Goal: Information Seeking & Learning: Find specific fact

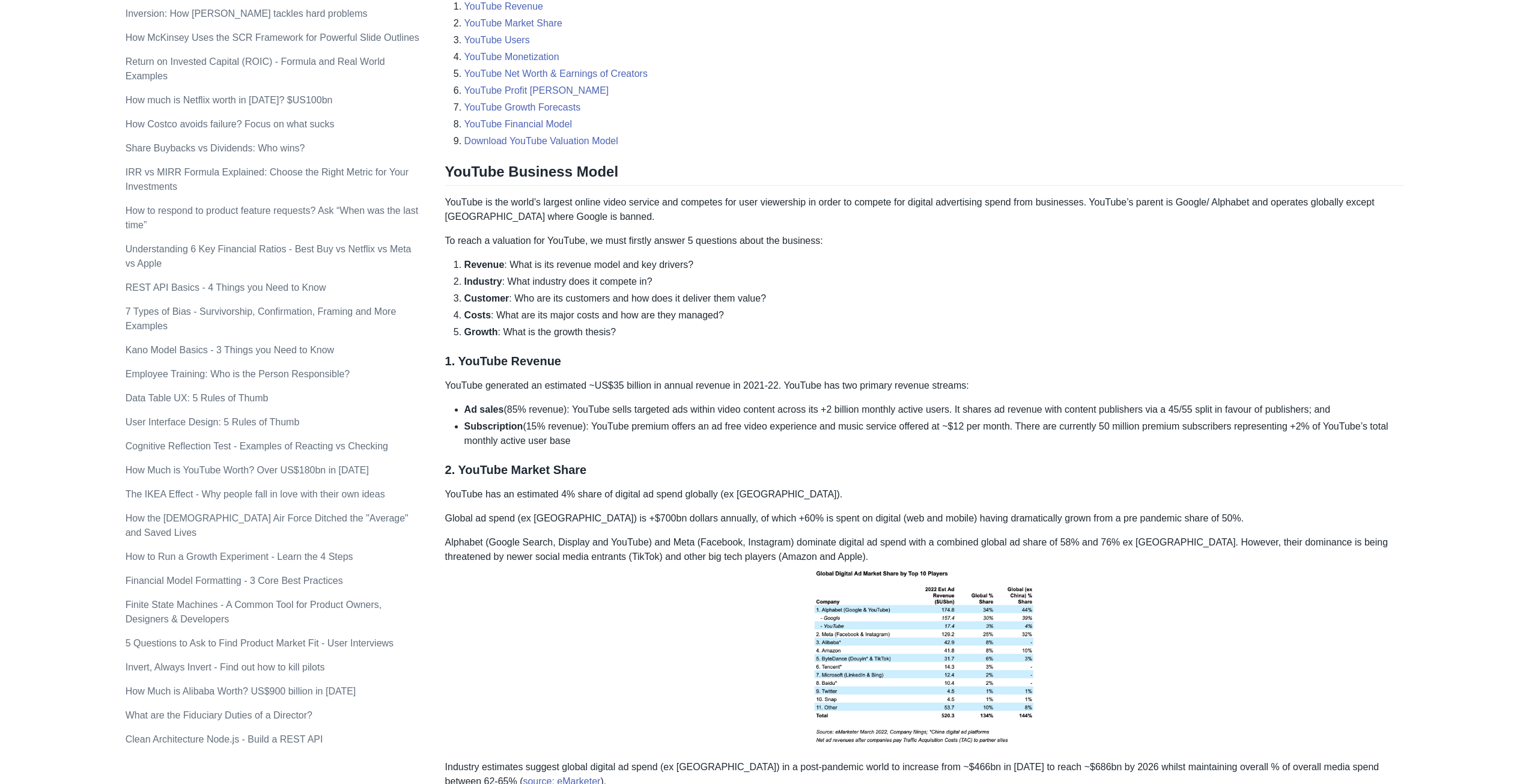
scroll to position [481, 0]
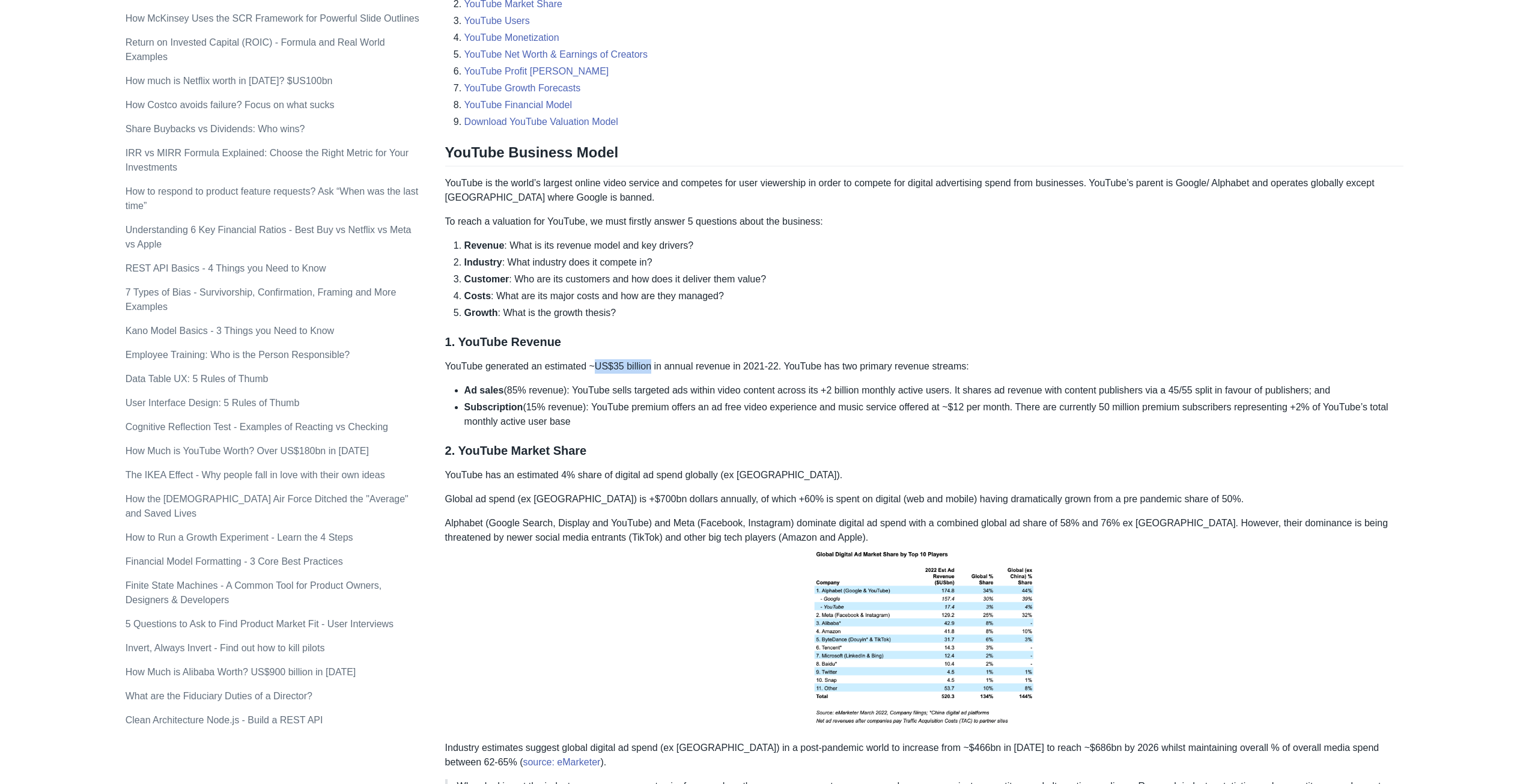
drag, startPoint x: 594, startPoint y: 366, endPoint x: 649, endPoint y: 367, distance: 55.0
click at [649, 367] on p "YouTube generated an estimated ~US$35 billion in annual revenue in 2021-22. You…" at bounding box center [924, 366] width 959 height 14
click at [617, 367] on p "YouTube generated an estimated ~US$35 billion in annual revenue in 2021-22. You…" at bounding box center [924, 366] width 959 height 14
drag, startPoint x: 609, startPoint y: 364, endPoint x: 661, endPoint y: 366, distance: 52.0
click at [661, 366] on p "YouTube generated an estimated ~US$35 billion in annual revenue in 2021-22. You…" at bounding box center [924, 366] width 959 height 14
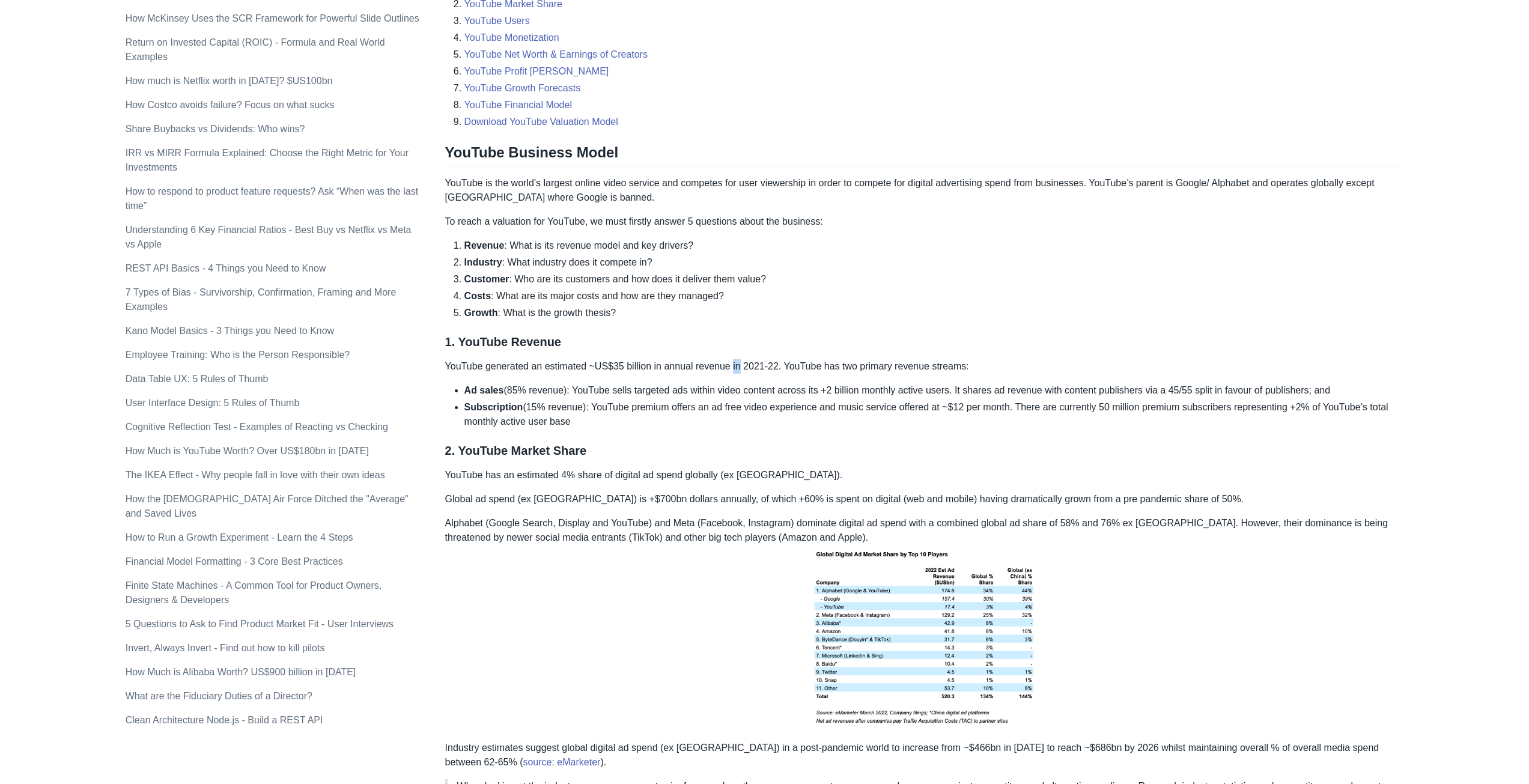
drag, startPoint x: 737, startPoint y: 371, endPoint x: 737, endPoint y: 362, distance: 9.0
click at [745, 367] on p "YouTube generated an estimated ~US$35 billion in annual revenue in 2021-22. You…" at bounding box center [924, 366] width 959 height 14
drag, startPoint x: 754, startPoint y: 363, endPoint x: 750, endPoint y: 369, distance: 7.2
click at [772, 367] on p "YouTube generated an estimated ~US$35 billion in annual revenue in 2021-22. You…" at bounding box center [924, 366] width 959 height 14
drag, startPoint x: 749, startPoint y: 369, endPoint x: 779, endPoint y: 367, distance: 30.1
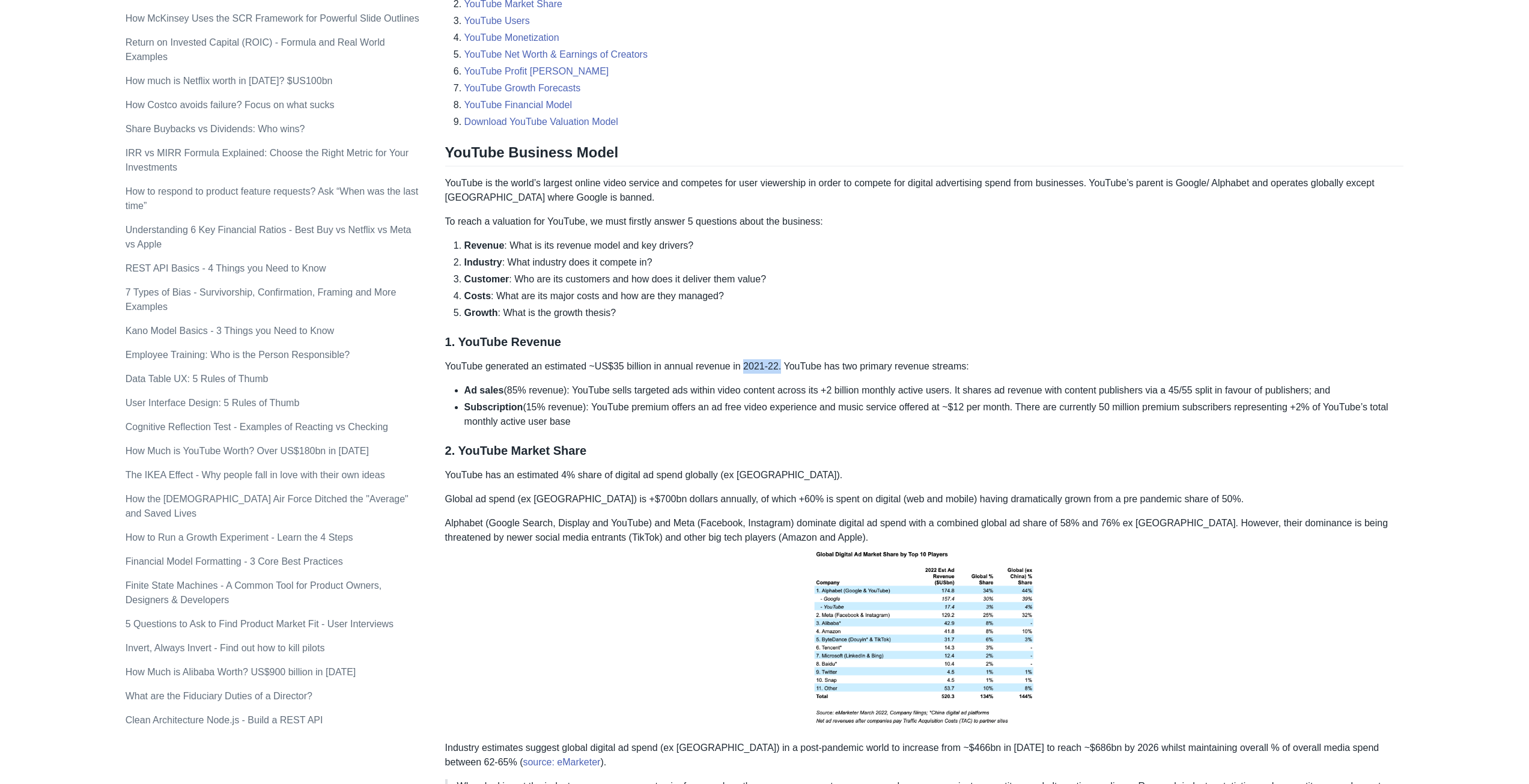
click at [779, 367] on p "YouTube generated an estimated ~US$35 billion in annual revenue in 2021-22. You…" at bounding box center [924, 366] width 959 height 14
click at [984, 362] on p "YouTube generated an estimated ~US$35 billion in annual revenue in 2021-22. You…" at bounding box center [924, 366] width 959 height 14
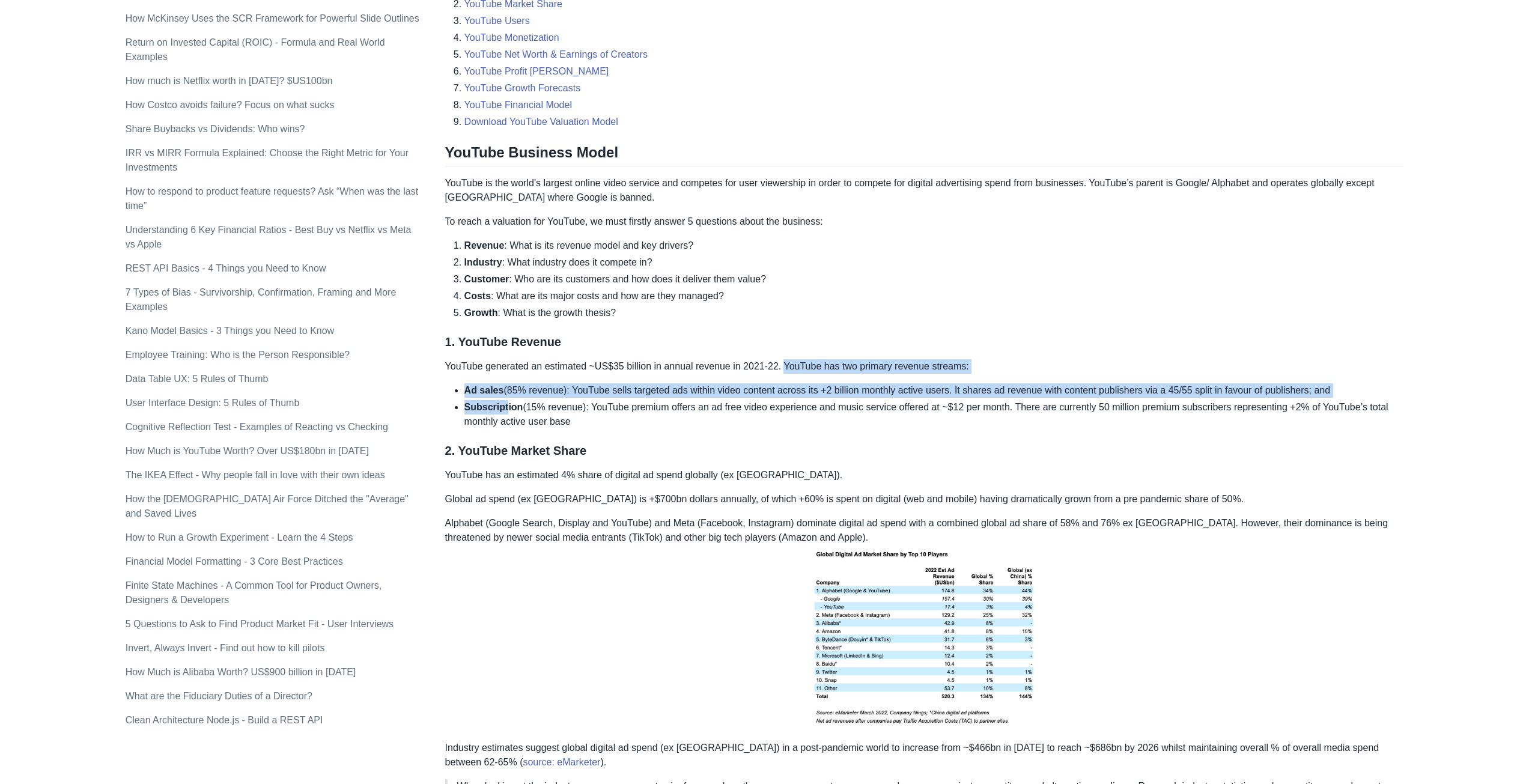
drag, startPoint x: 780, startPoint y: 367, endPoint x: 504, endPoint y: 399, distance: 277.8
click at [493, 395] on strong "Ad sales" at bounding box center [484, 390] width 39 height 10
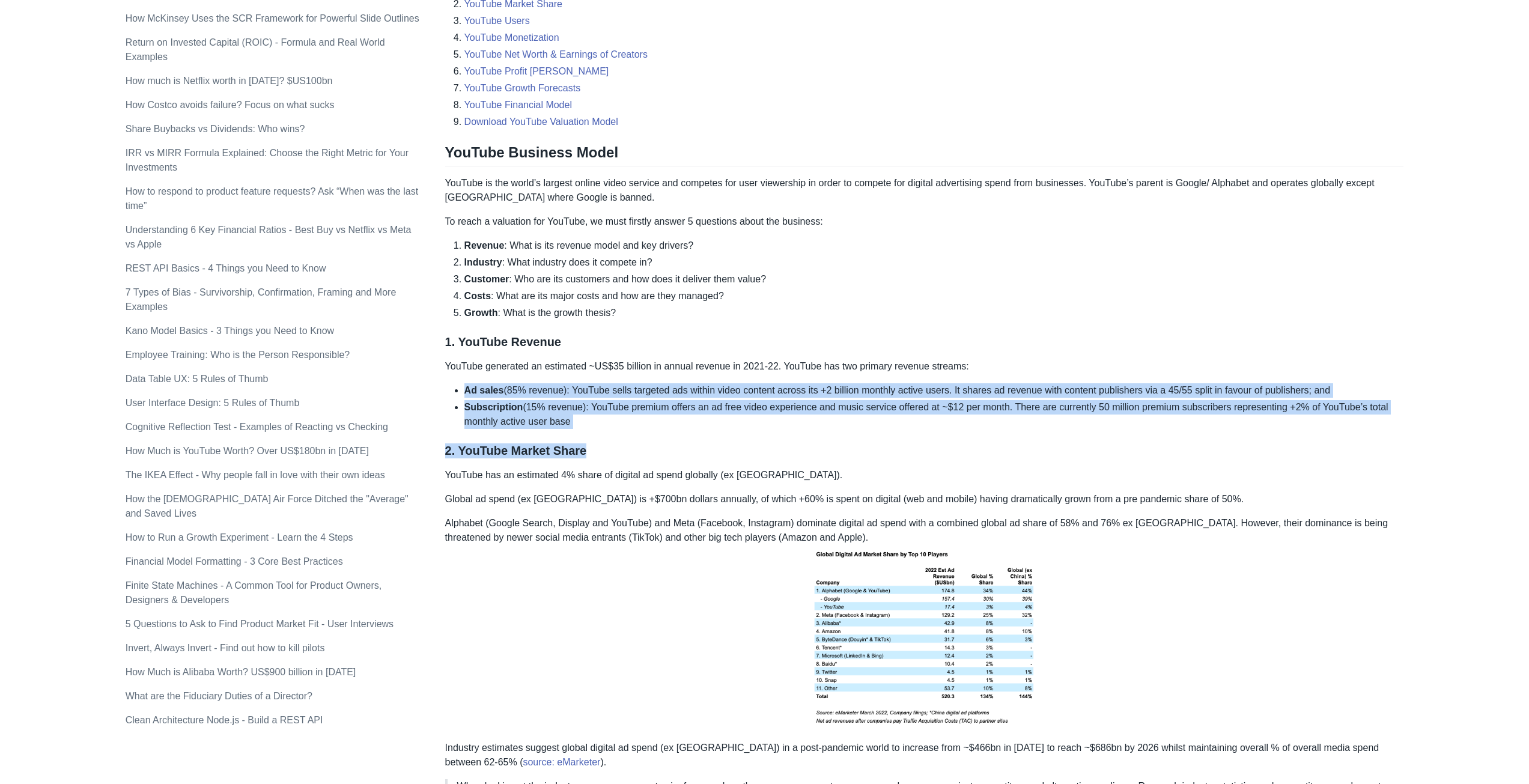
drag, startPoint x: 464, startPoint y: 388, endPoint x: 633, endPoint y: 444, distance: 178.0
click at [633, 444] on h3 "2. YouTube Market Share" at bounding box center [924, 451] width 959 height 15
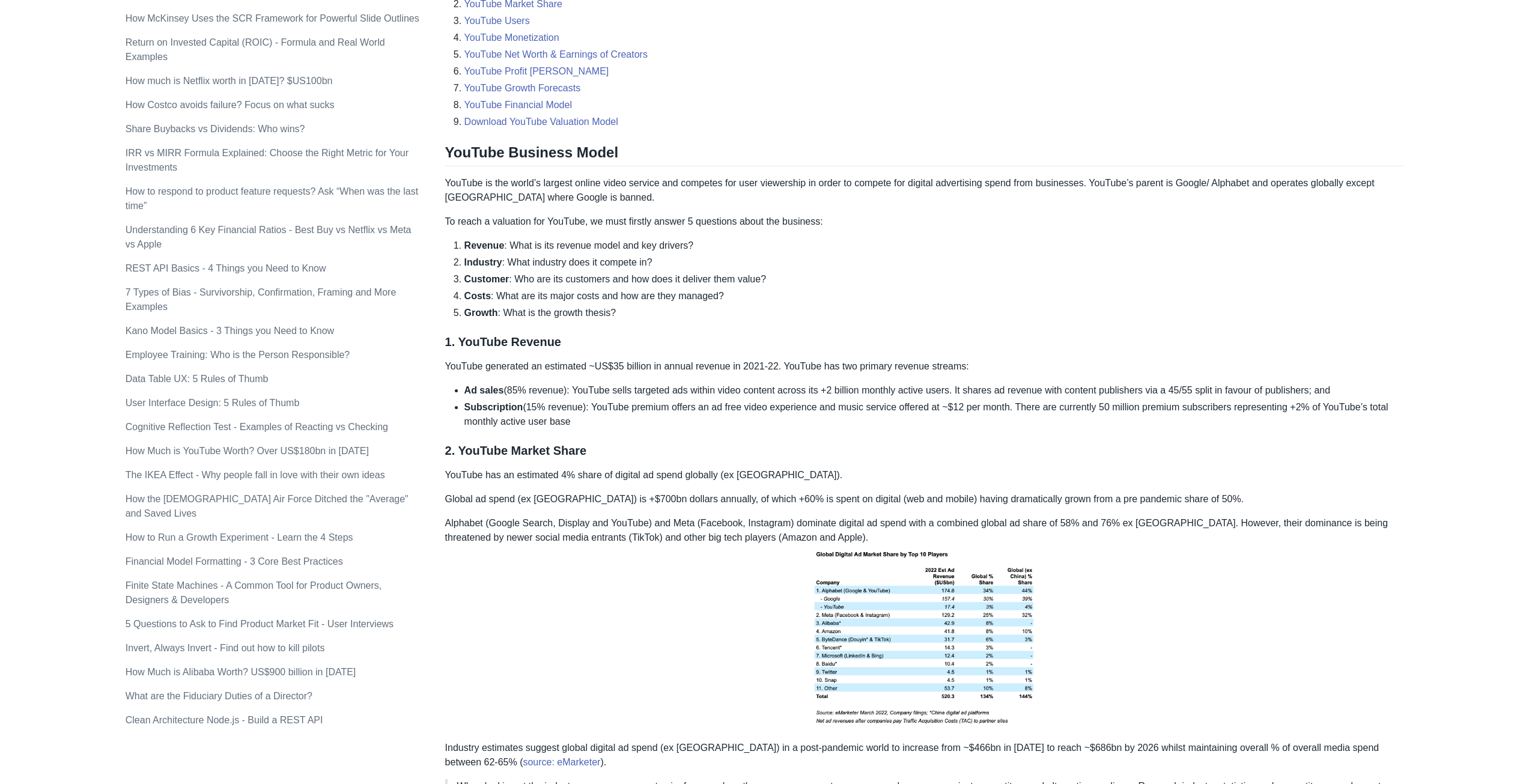
click at [740, 587] on p "Alphabet (Google Search, Display and YouTube) and Meta (Facebook, Instagram) do…" at bounding box center [924, 624] width 959 height 215
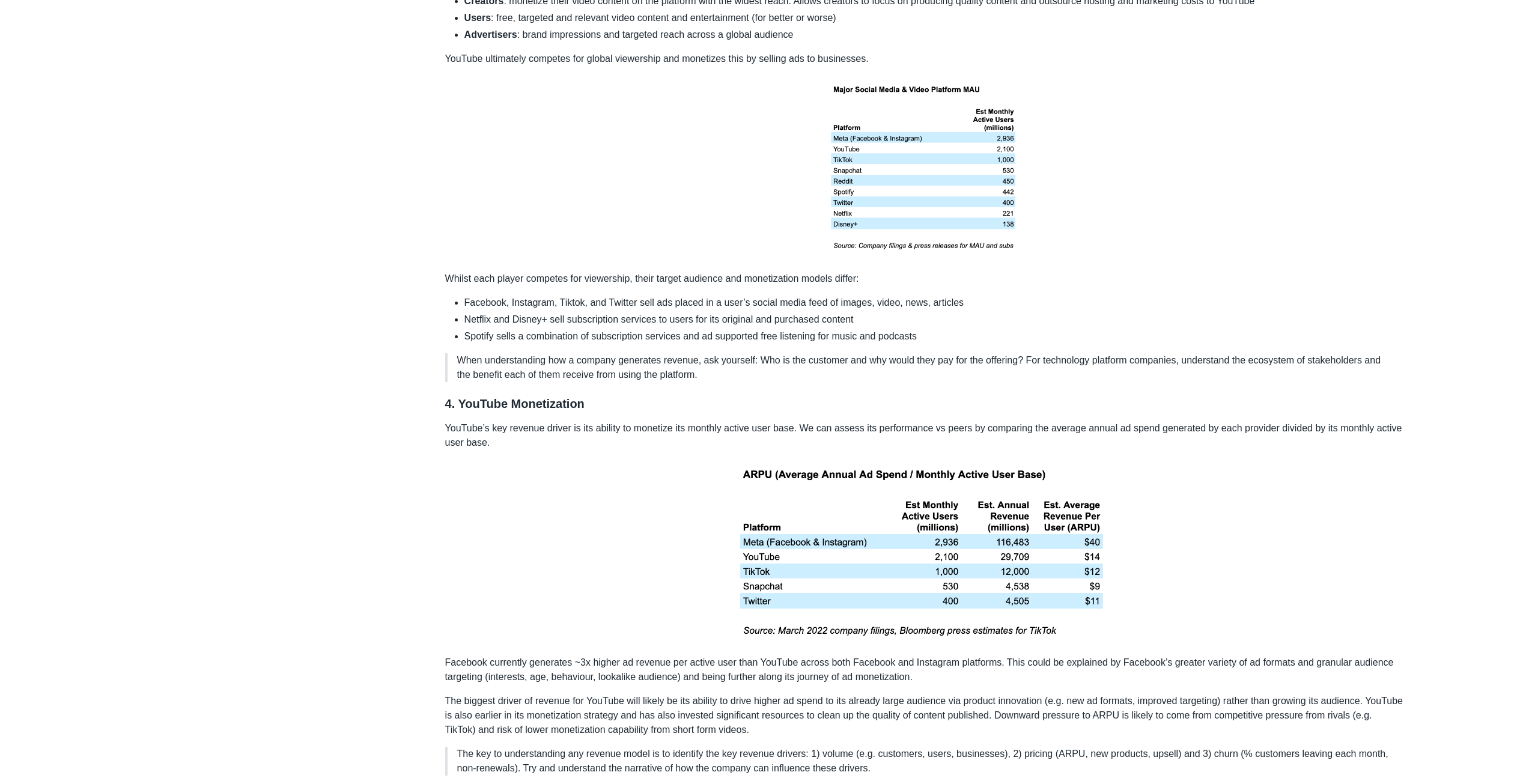
scroll to position [1442, 0]
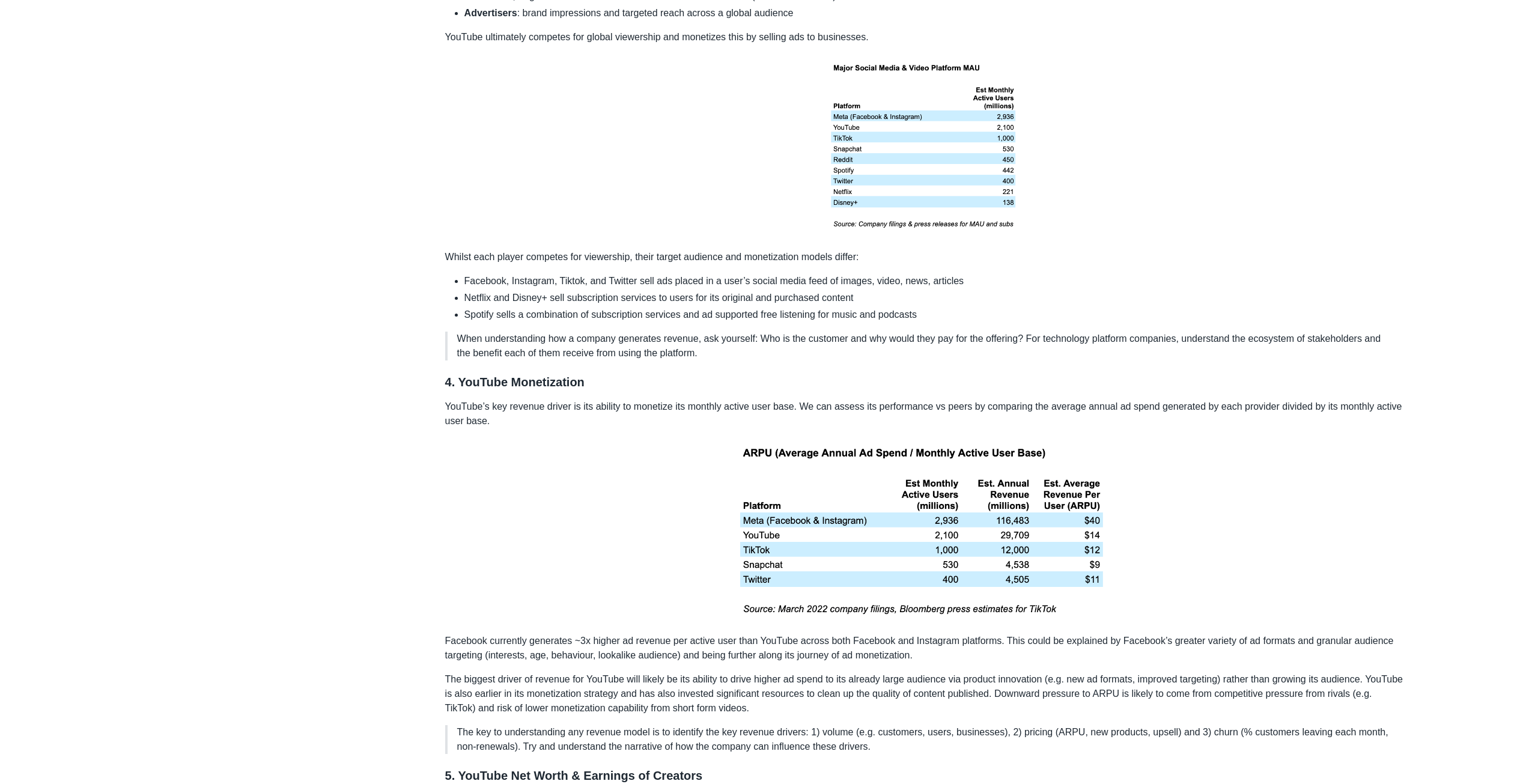
click at [520, 504] on p at bounding box center [924, 531] width 959 height 186
click at [1192, 557] on p at bounding box center [924, 531] width 959 height 186
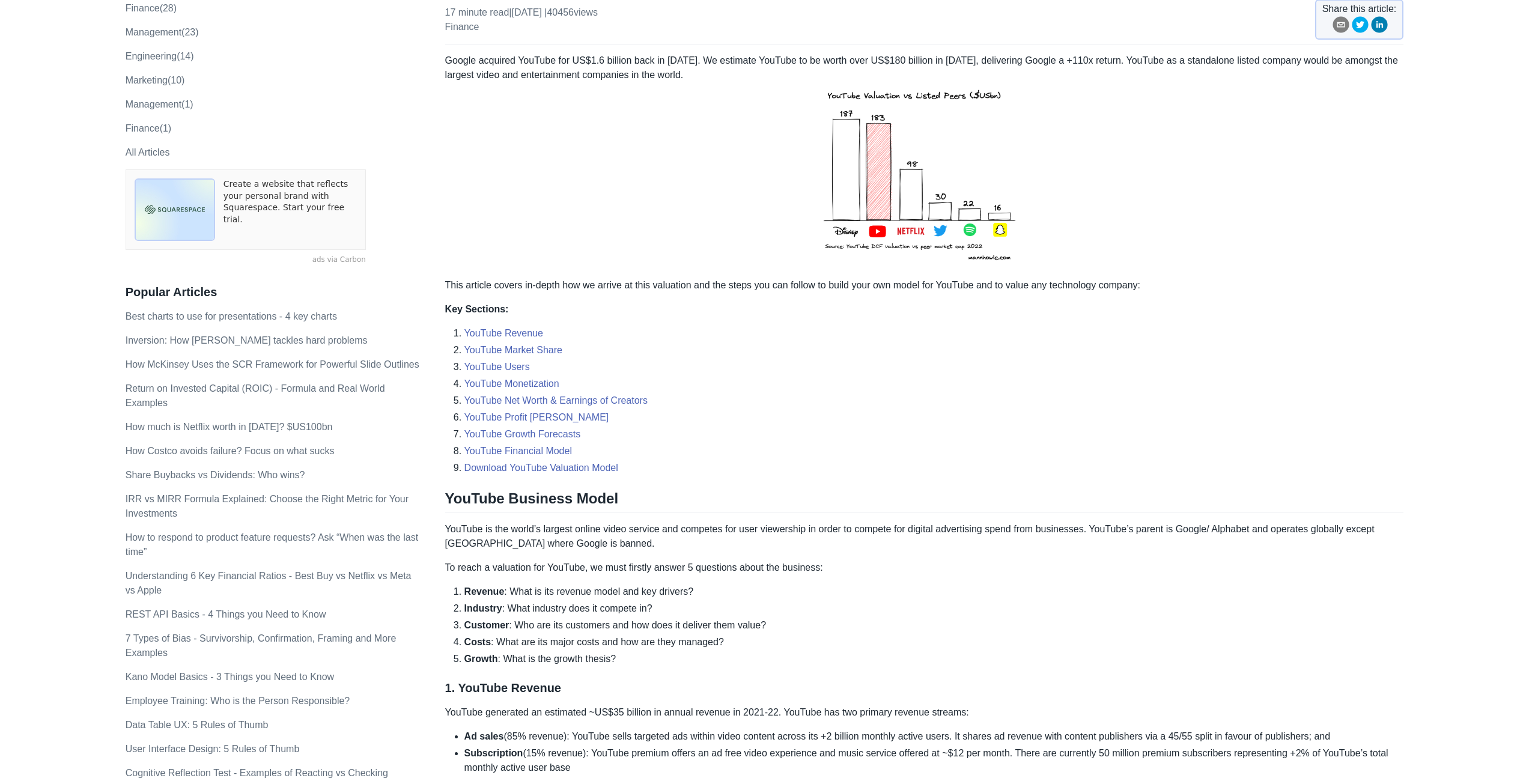
scroll to position [0, 0]
